Goal: Navigation & Orientation: Go to known website

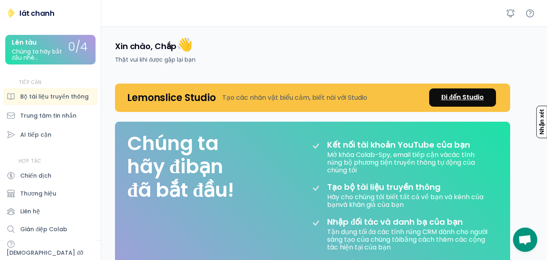
click at [470, 99] on font "Đi đến Studio" at bounding box center [462, 96] width 43 height 9
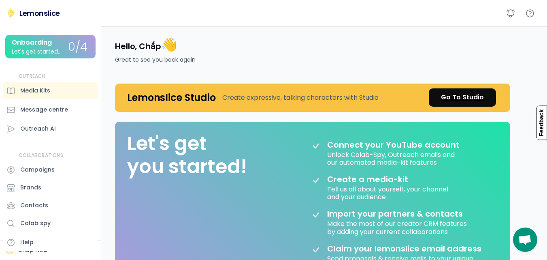
click at [468, 95] on div "Go To Studio" at bounding box center [462, 97] width 43 height 10
